Goal: Entertainment & Leisure: Consume media (video, audio)

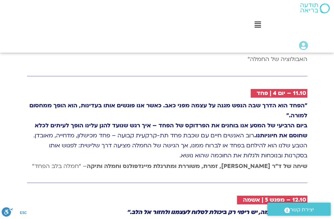
scroll to position [1402, 0]
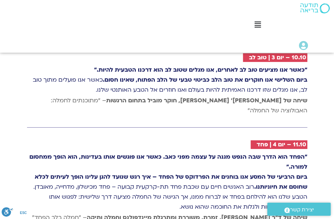
click at [258, 25] on icon at bounding box center [257, 24] width 6 height 7
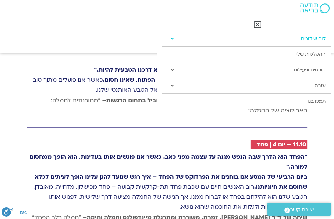
click at [316, 37] on link "לוח שידורים" at bounding box center [246, 38] width 169 height 15
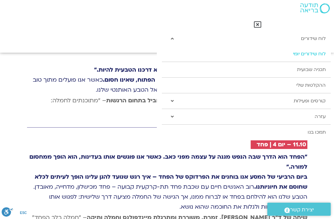
click at [321, 53] on link "לוח שידורים יומי" at bounding box center [246, 53] width 169 height 15
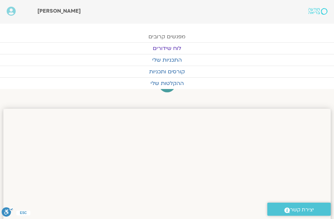
click at [178, 36] on link "מפגשים קרובים" at bounding box center [167, 36] width 334 height 11
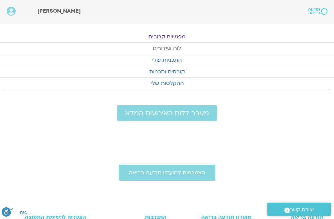
click at [173, 48] on link "לוח שידורים" at bounding box center [167, 48] width 334 height 11
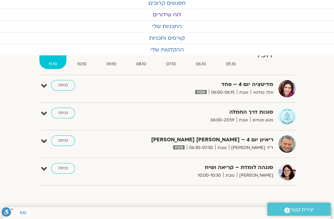
scroll to position [33, 0]
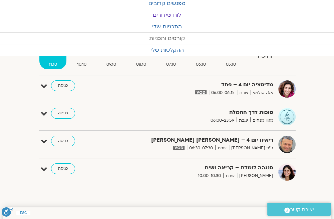
click at [179, 39] on link "קורסים ותכניות" at bounding box center [167, 38] width 334 height 11
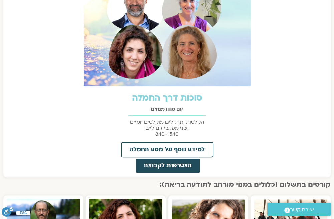
scroll to position [334, 0]
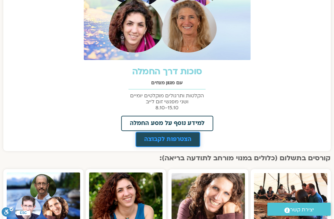
click at [180, 137] on span "הצטרפות לקבוצה" at bounding box center [167, 140] width 47 height 6
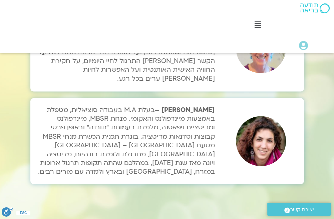
scroll to position [2337, 0]
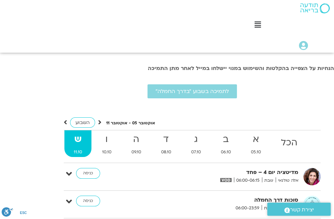
scroll to position [1653, 0]
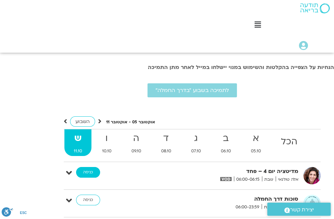
click at [91, 167] on link "כניסה" at bounding box center [88, 172] width 24 height 11
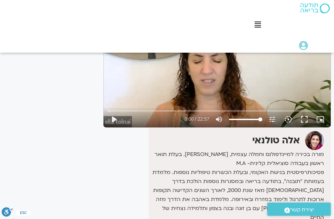
scroll to position [67, 0]
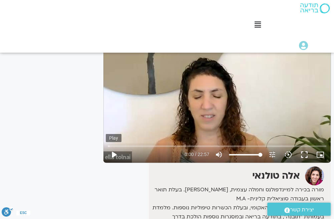
click at [113, 154] on button "play_arrow" at bounding box center [114, 155] width 16 height 16
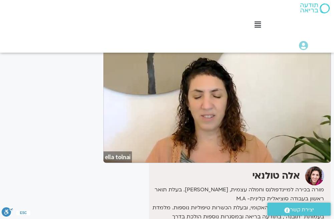
click at [137, 195] on div "אלה טולנאי מורה בכירה למיינדפולנס וחמלה עצמית, מורת דהרמה. בעלת תואר ראשון בעבו…" at bounding box center [216, 216] width 227 height 107
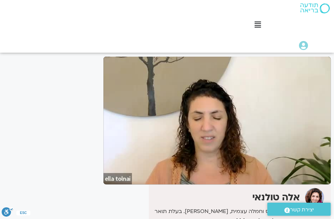
scroll to position [33, 0]
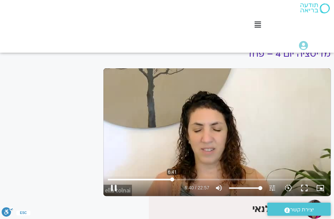
drag, startPoint x: 145, startPoint y: 179, endPoint x: 172, endPoint y: 182, distance: 27.5
click at [172, 182] on input "Seek" at bounding box center [217, 180] width 219 height 4
type input "1377.76"
